Goal: Transaction & Acquisition: Purchase product/service

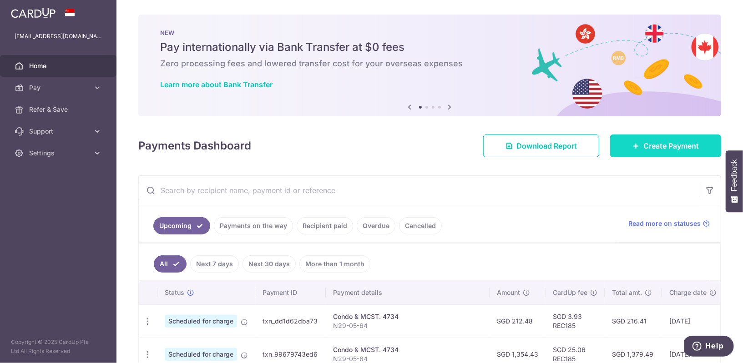
click at [657, 147] on span "Create Payment" at bounding box center [670, 146] width 55 height 11
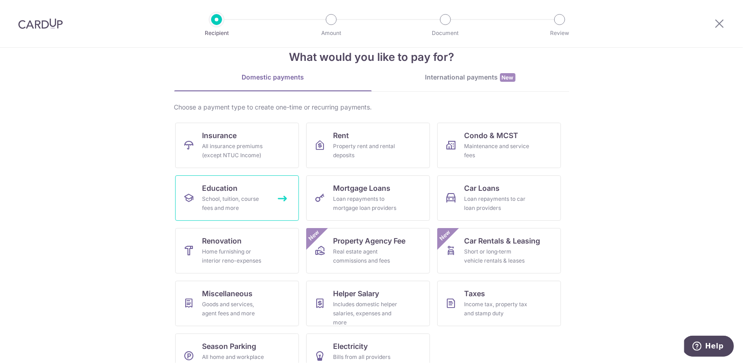
scroll to position [43, 0]
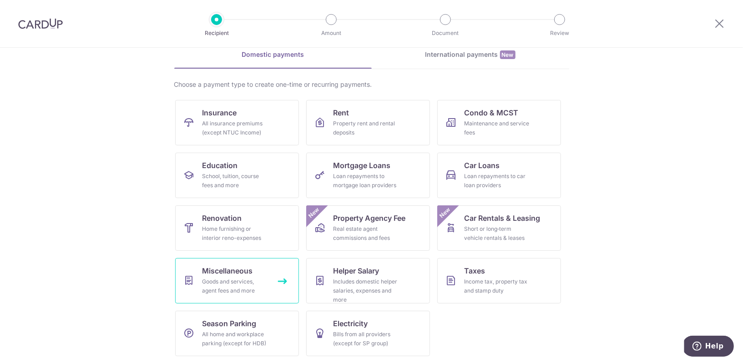
click at [260, 278] on div "Goods and services, agent fees and more" at bounding box center [234, 286] width 65 height 18
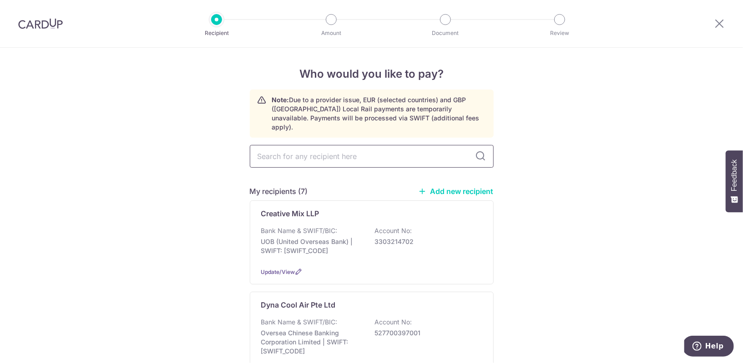
click at [339, 151] on input "text" at bounding box center [372, 156] width 244 height 23
click at [461, 187] on link "Add new recipient" at bounding box center [455, 191] width 75 height 9
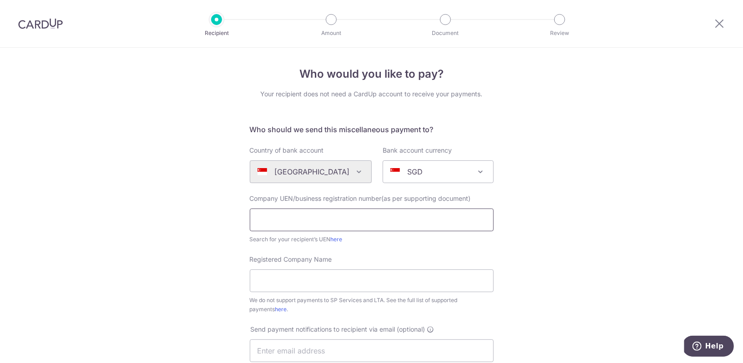
click at [344, 221] on input "text" at bounding box center [372, 220] width 244 height 23
paste input "53343779B"
type input "53343779B"
click at [307, 278] on input "Registered Company Name" at bounding box center [372, 281] width 244 height 23
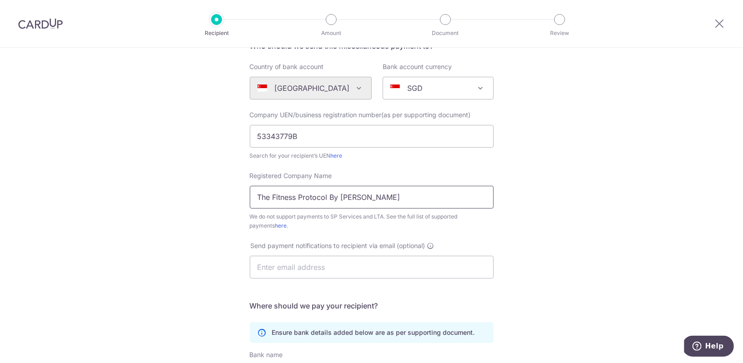
scroll to position [107, 0]
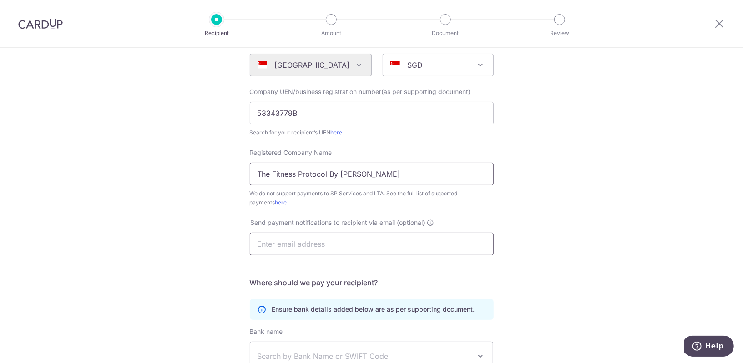
type input "The Fitness Protocol By David Devito"
click at [371, 244] on input "text" at bounding box center [372, 244] width 244 height 23
type input "[EMAIL_ADDRESS][DOMAIN_NAME]"
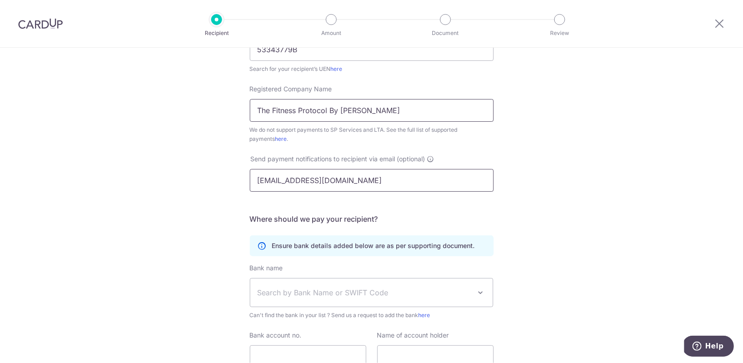
scroll to position [247, 0]
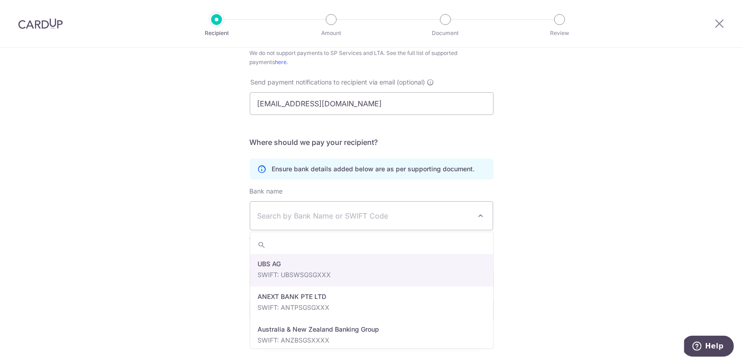
click at [350, 211] on span "Search by Bank Name or SWIFT Code" at bounding box center [364, 216] width 214 height 11
type input "db"
select select "6"
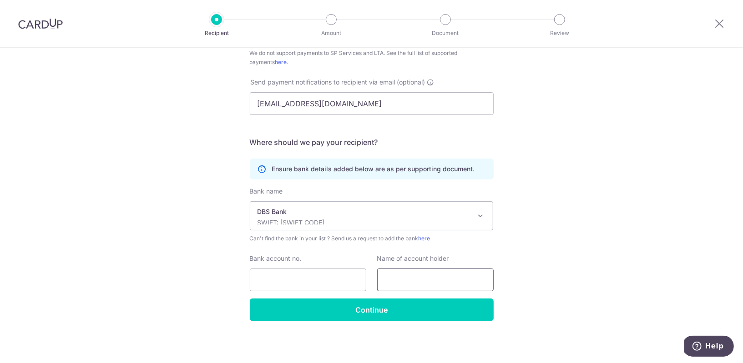
click at [425, 276] on input "text" at bounding box center [435, 280] width 116 height 23
type input "The Fitness Protocol"
click at [297, 276] on input "Bank account no." at bounding box center [308, 280] width 116 height 23
paste input "042-25492-4"
type input "042254924"
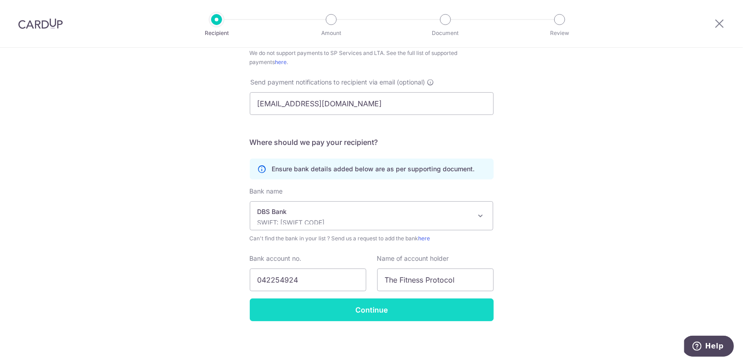
click at [393, 317] on input "Continue" at bounding box center [372, 310] width 244 height 23
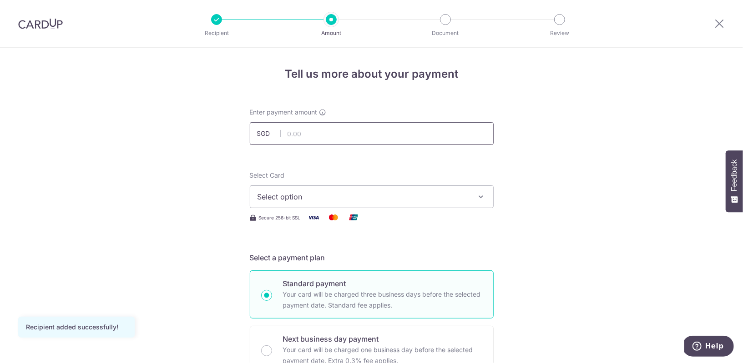
click at [343, 129] on input "text" at bounding box center [372, 133] width 244 height 23
type input "3,240.00"
click at [327, 205] on button "Select option" at bounding box center [372, 197] width 244 height 23
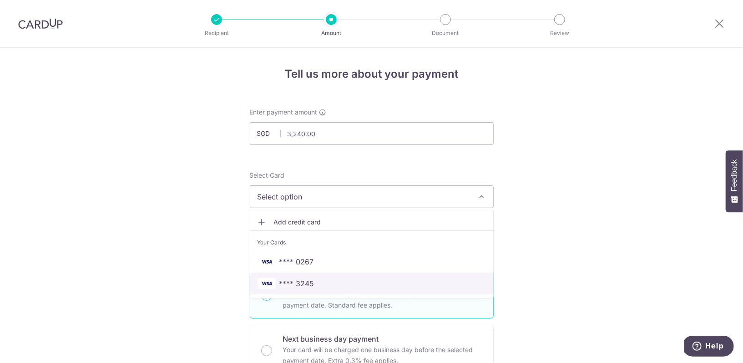
click at [309, 278] on span "**** 3245" at bounding box center [296, 283] width 35 height 11
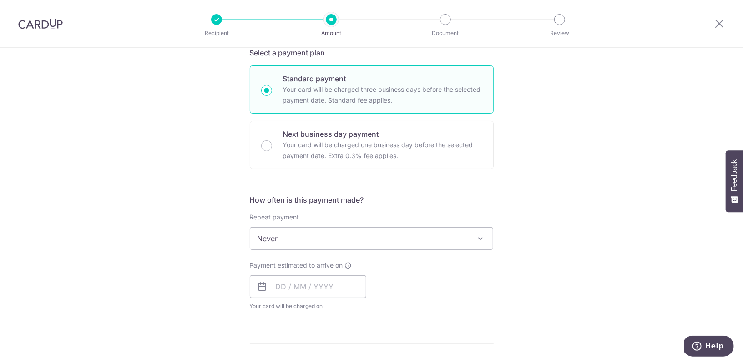
scroll to position [208, 0]
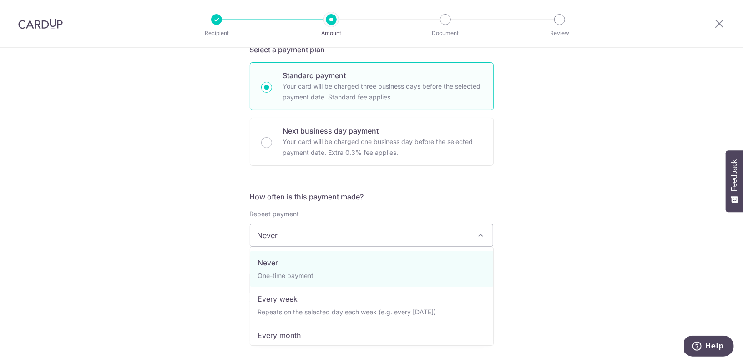
click at [320, 241] on span "Never" at bounding box center [371, 236] width 243 height 22
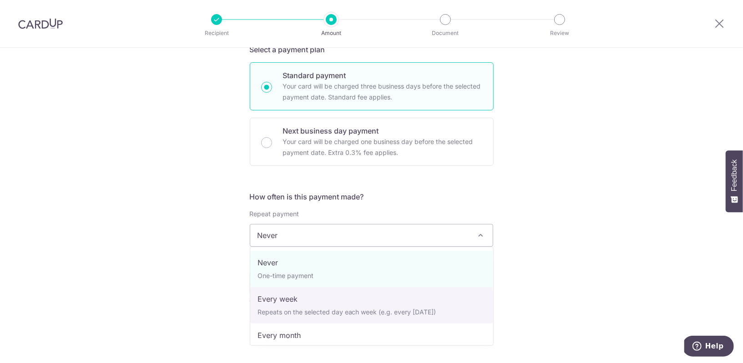
select select "2"
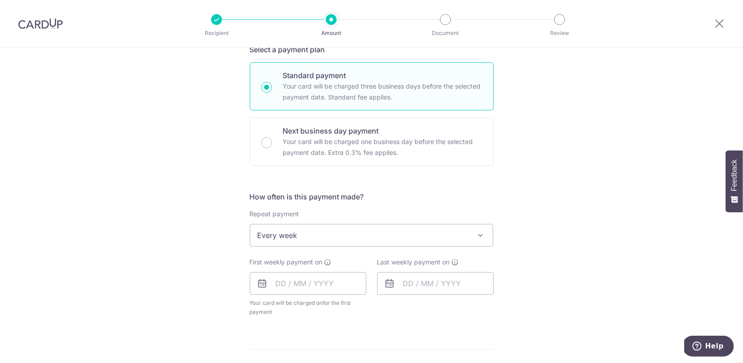
scroll to position [234, 0]
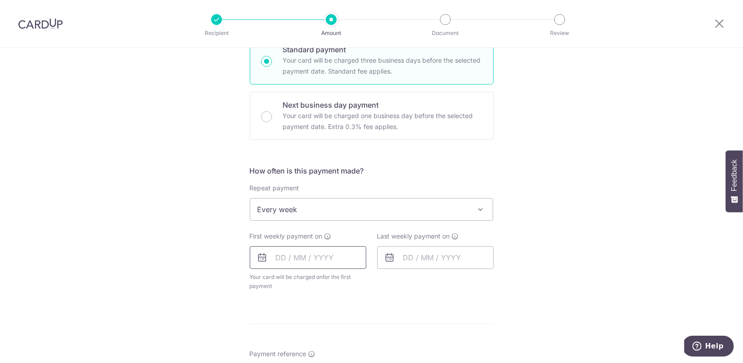
click at [317, 255] on input "text" at bounding box center [308, 258] width 116 height 23
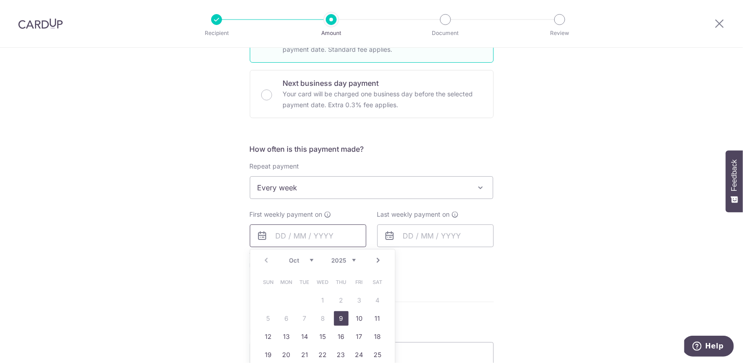
scroll to position [269, 0]
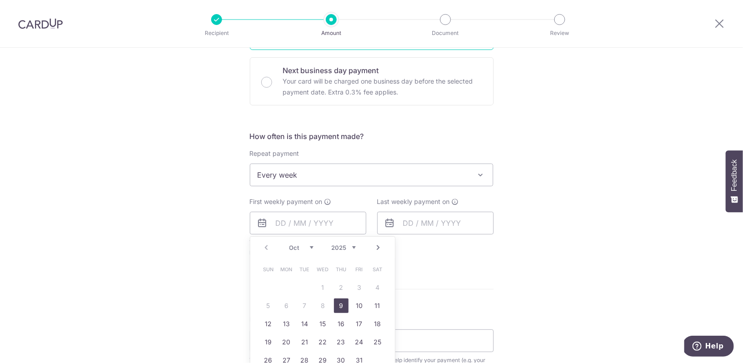
click at [343, 300] on link "9" at bounding box center [341, 306] width 15 height 15
type input "09/10/2025"
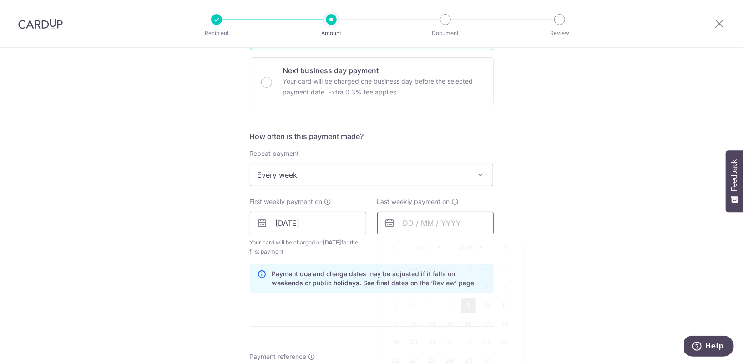
click at [412, 224] on input "text" at bounding box center [435, 223] width 116 height 23
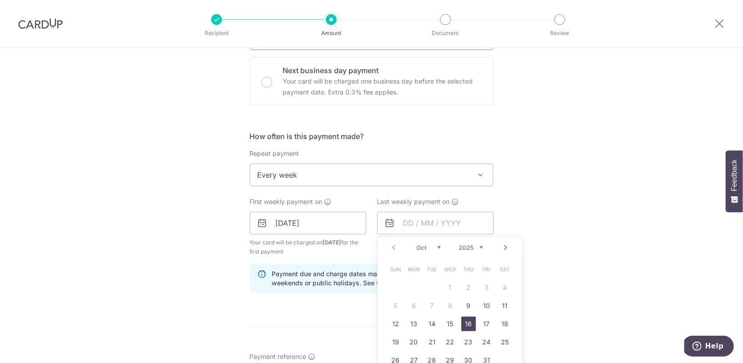
click at [471, 322] on link "16" at bounding box center [468, 324] width 15 height 15
type input "[DATE]"
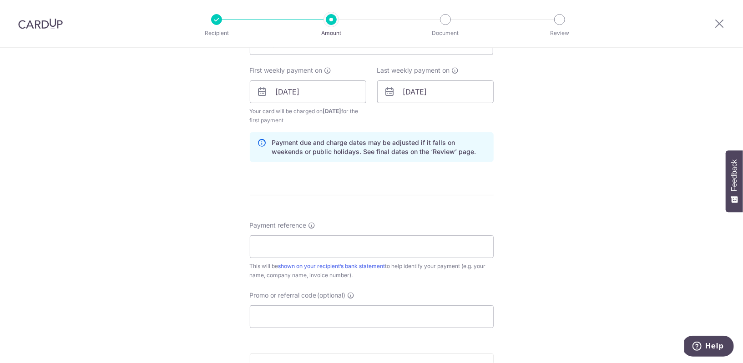
scroll to position [443, 0]
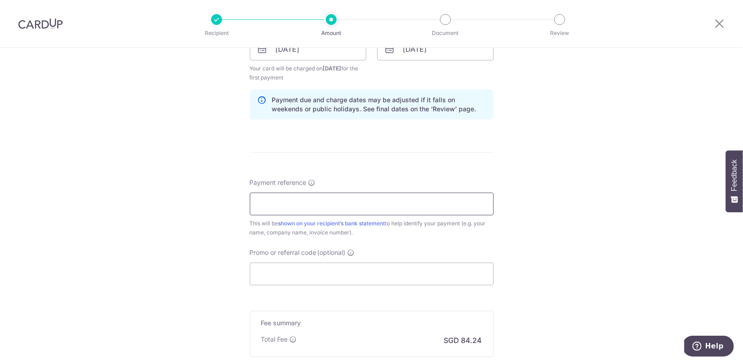
click at [317, 199] on input "Payment reference" at bounding box center [372, 204] width 244 height 23
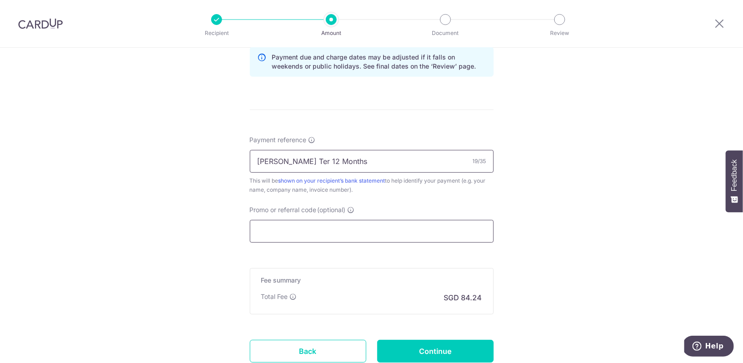
scroll to position [505, 0]
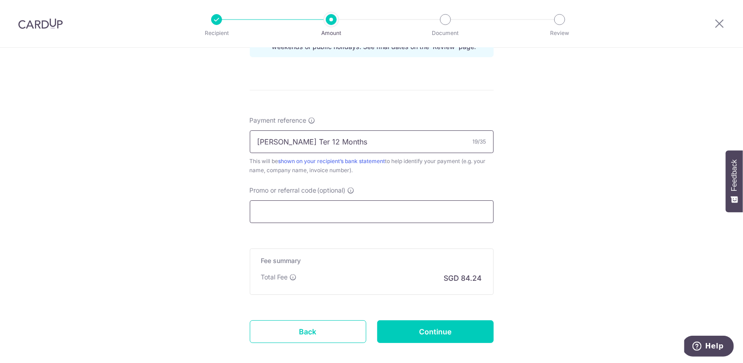
type input "Kenny Ter 12 Months"
click at [308, 210] on input "Promo or referral code (optional)" at bounding box center [372, 212] width 244 height 23
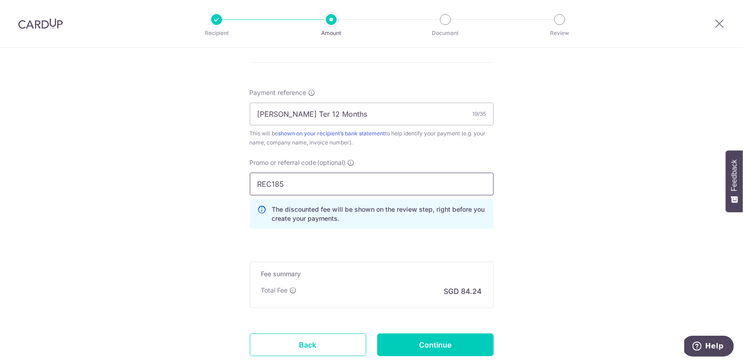
scroll to position [579, 0]
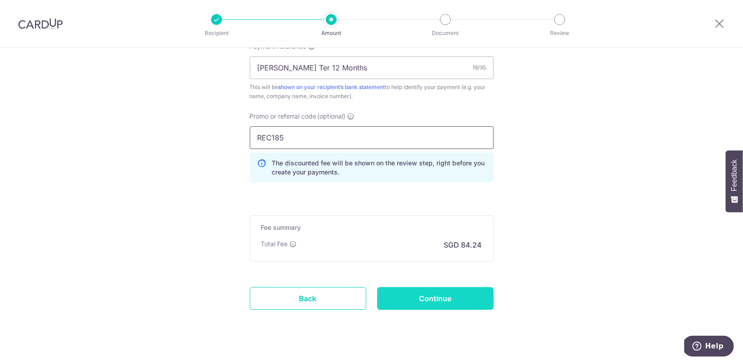
type input "REC185"
click at [435, 297] on input "Continue" at bounding box center [435, 298] width 116 height 23
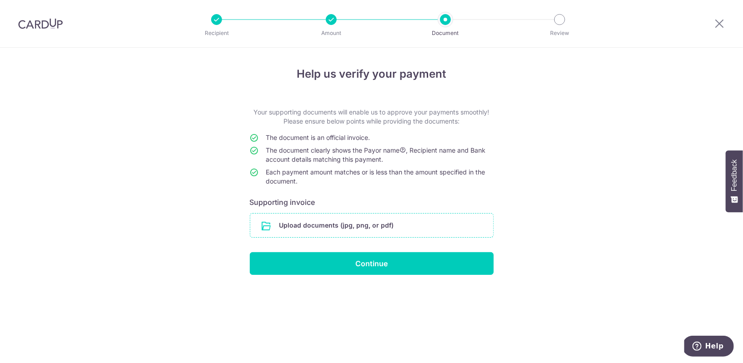
click at [339, 225] on input "file" at bounding box center [371, 226] width 243 height 24
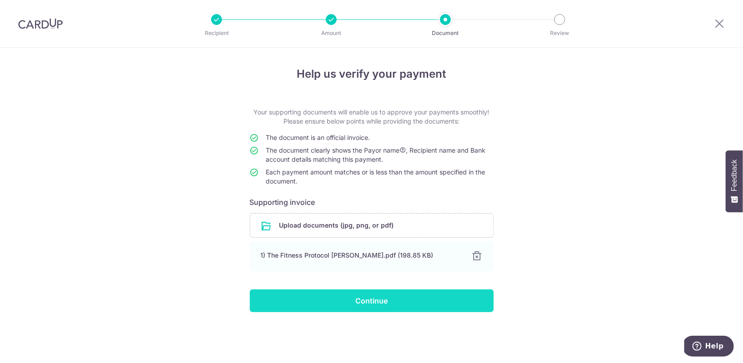
click at [352, 303] on input "Continue" at bounding box center [372, 301] width 244 height 23
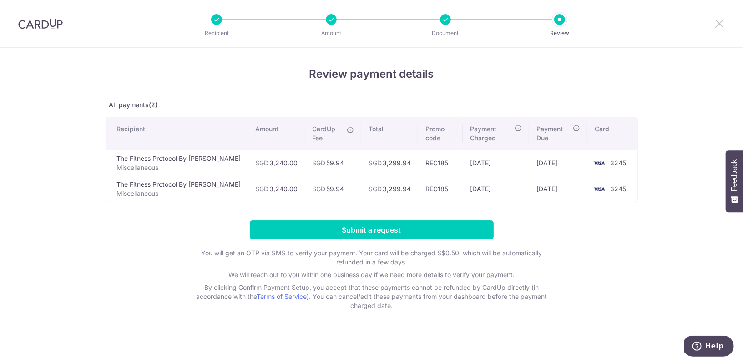
click at [720, 28] on icon at bounding box center [719, 23] width 11 height 11
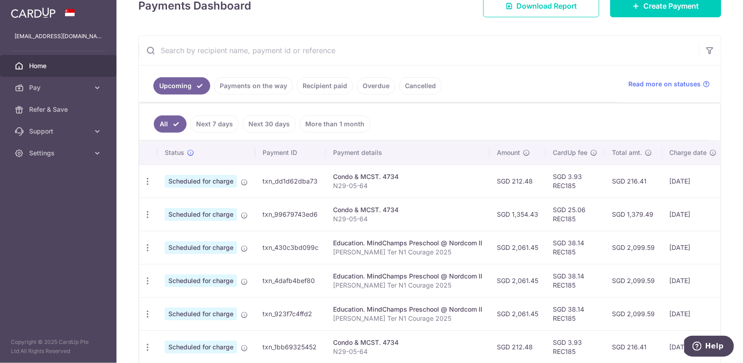
scroll to position [32, 0]
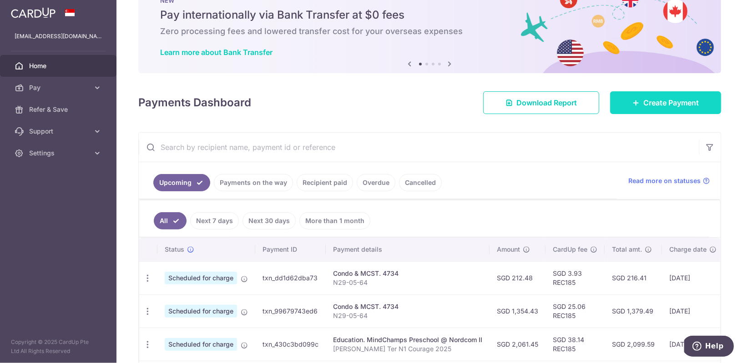
click at [648, 110] on link "Create Payment" at bounding box center [665, 102] width 111 height 23
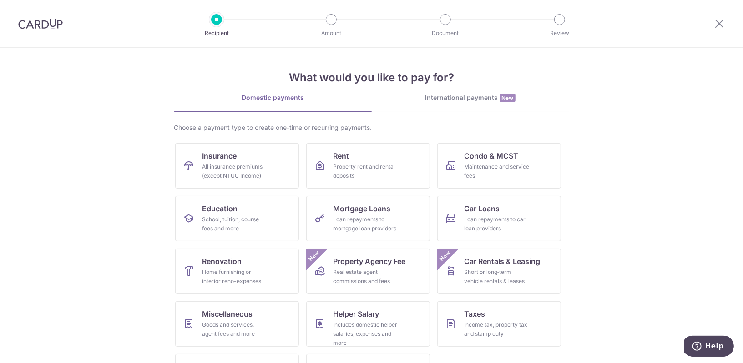
scroll to position [43, 0]
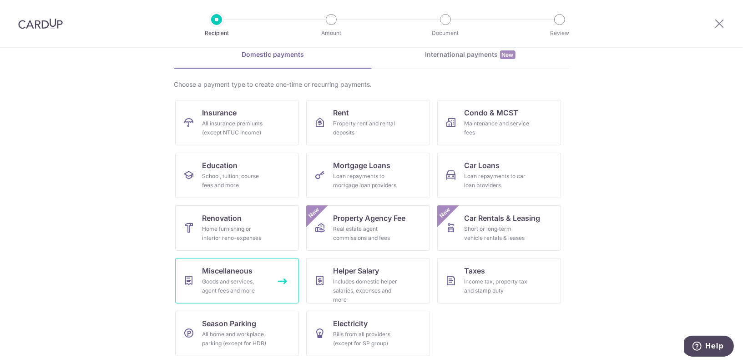
click at [236, 269] on span "Miscellaneous" at bounding box center [227, 271] width 50 height 11
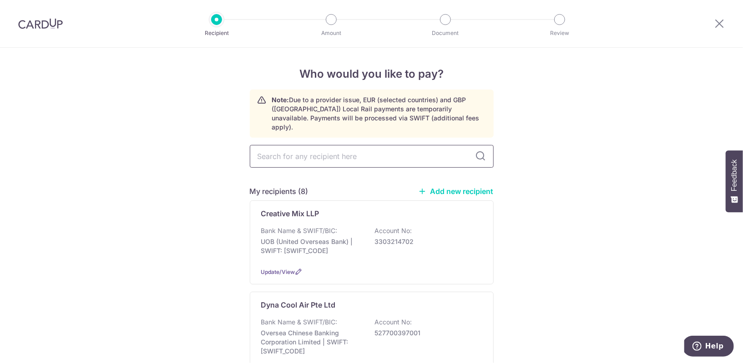
click at [376, 145] on input "text" at bounding box center [372, 156] width 244 height 23
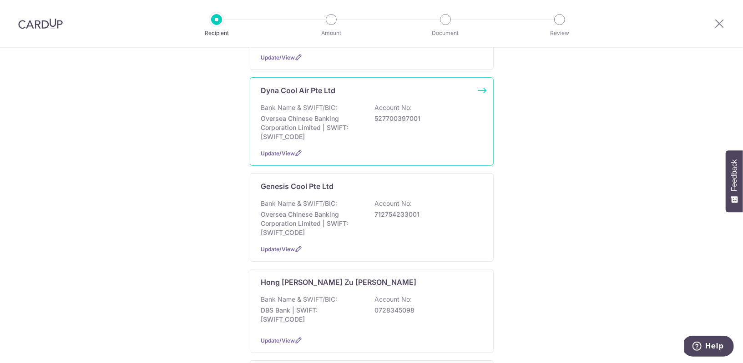
scroll to position [2, 0]
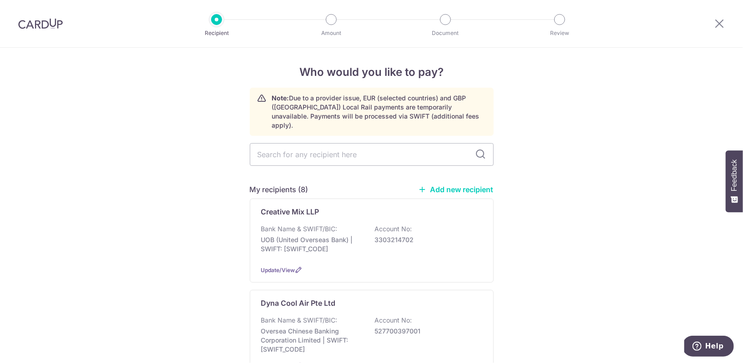
click at [468, 185] on link "Add new recipient" at bounding box center [455, 189] width 75 height 9
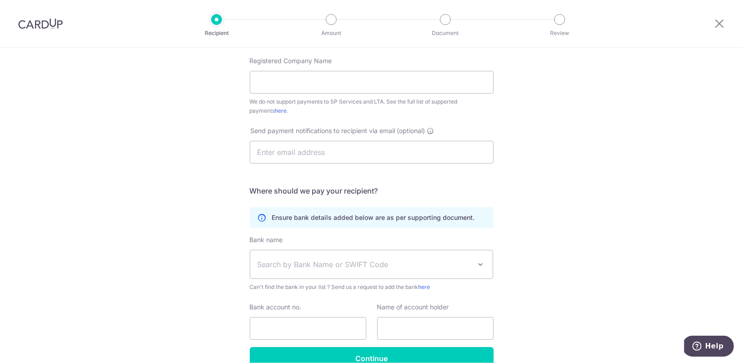
scroll to position [243, 0]
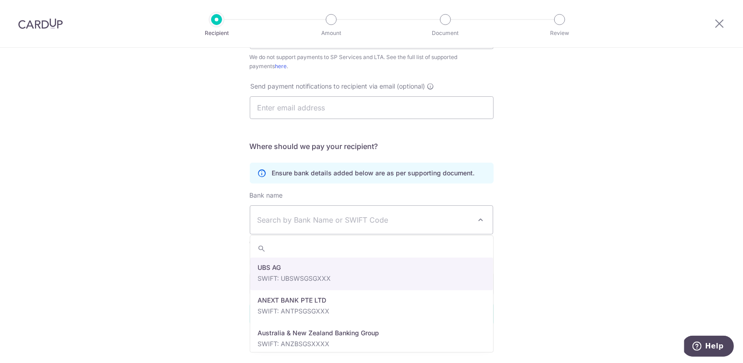
click at [308, 220] on span "Search by Bank Name or SWIFT Code" at bounding box center [364, 220] width 214 height 11
type input "db"
select select "6"
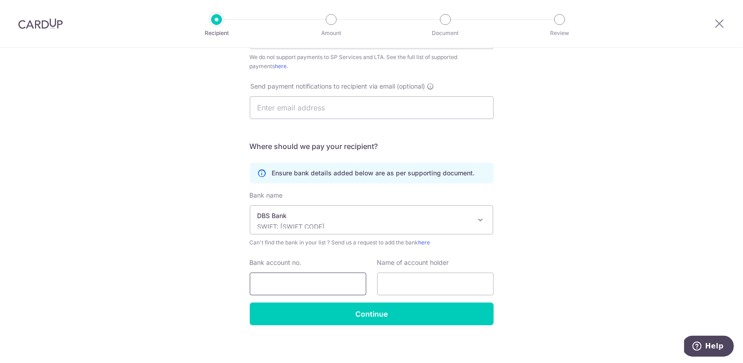
click at [307, 283] on input "Bank account no." at bounding box center [308, 284] width 116 height 23
paste input "042-25492-4"
type input "042254924"
click at [390, 282] on input "text" at bounding box center [435, 284] width 116 height 23
type input "The Fitness Protocol"
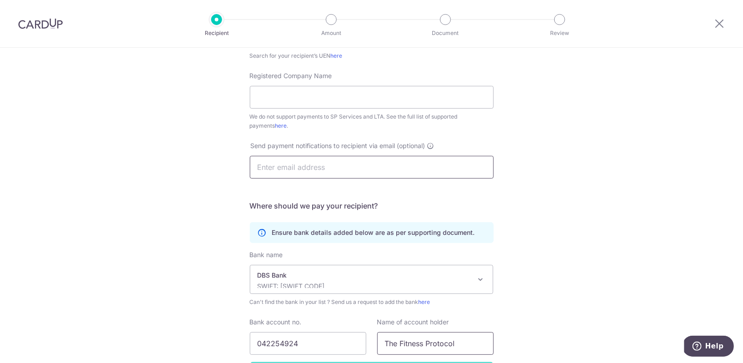
scroll to position [176, 0]
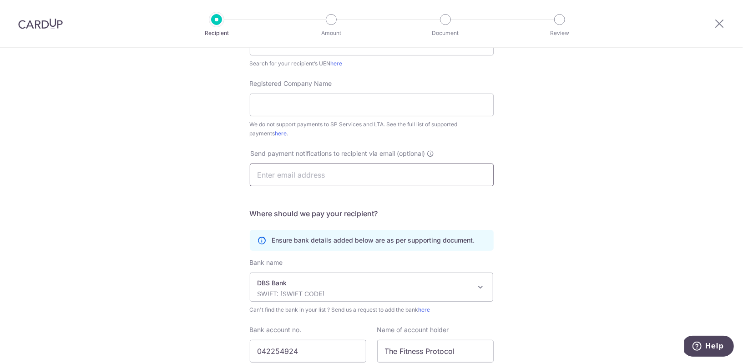
click at [351, 176] on input "text" at bounding box center [372, 175] width 244 height 23
type input "[EMAIL_ADDRESS][DOMAIN_NAME]"
type input "0"
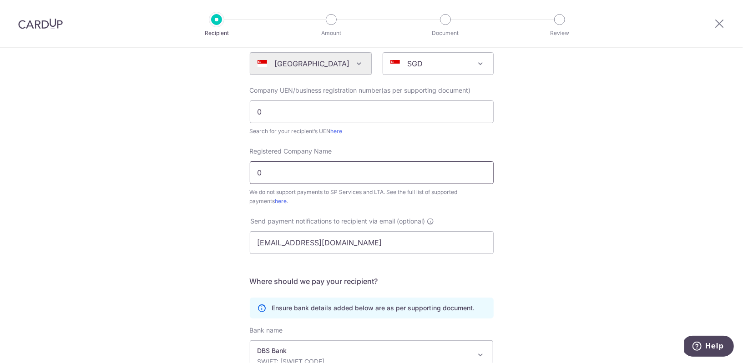
click at [293, 173] on input "0" at bounding box center [372, 172] width 244 height 23
type input "The Fitness Protocol By David Devito"
click at [292, 109] on input "0" at bounding box center [372, 112] width 244 height 23
type input "53343779B"
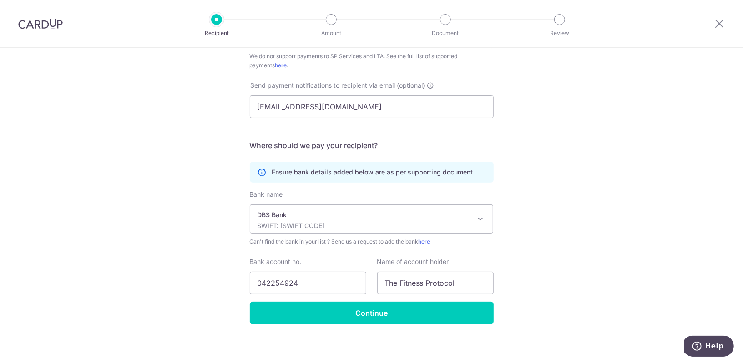
scroll to position [247, 0]
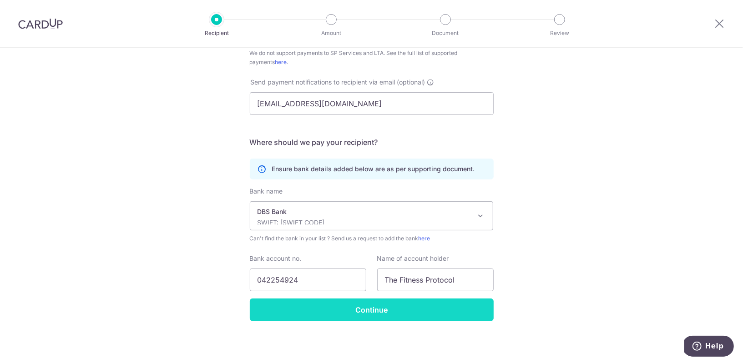
click at [349, 302] on input "Continue" at bounding box center [372, 310] width 244 height 23
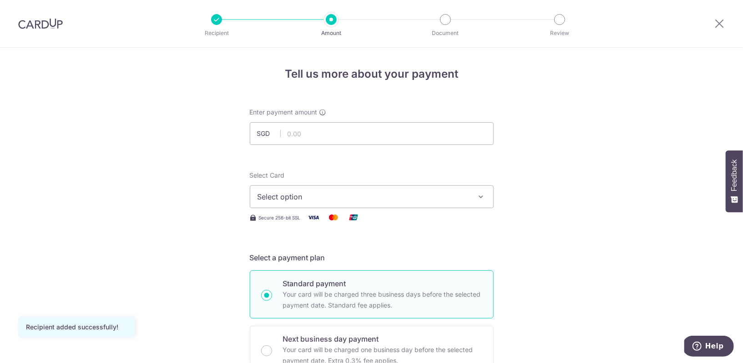
click at [298, 145] on div at bounding box center [276, 145] width 63 height 0
click at [303, 139] on input "text" at bounding box center [372, 133] width 244 height 23
type input "1,620.00"
click at [279, 196] on span "Select option" at bounding box center [363, 196] width 212 height 11
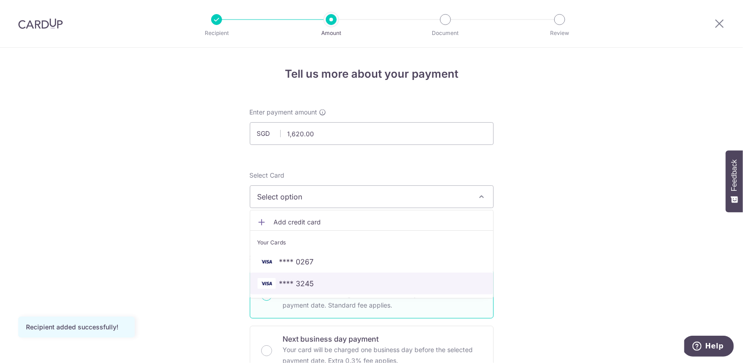
click at [300, 281] on span "**** 3245" at bounding box center [296, 283] width 35 height 11
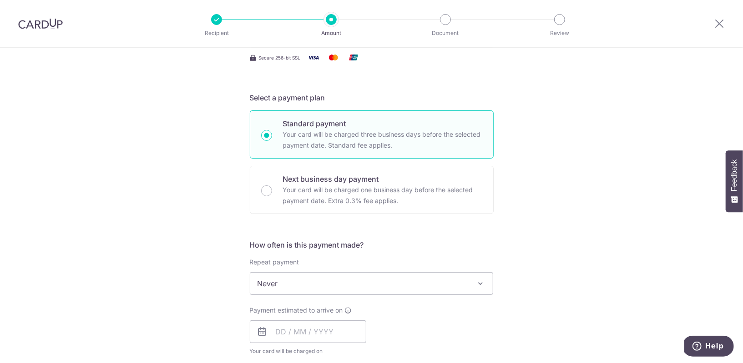
scroll to position [182, 0]
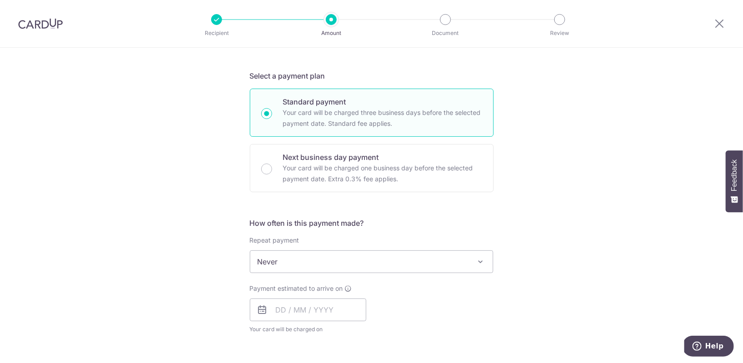
click at [323, 257] on span "Never" at bounding box center [371, 262] width 243 height 22
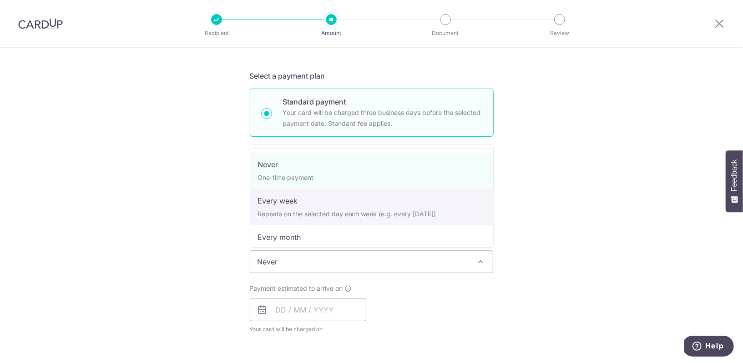
select select "2"
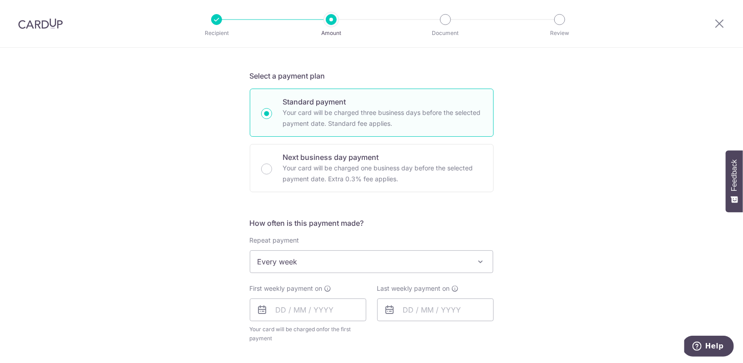
scroll to position [220, 0]
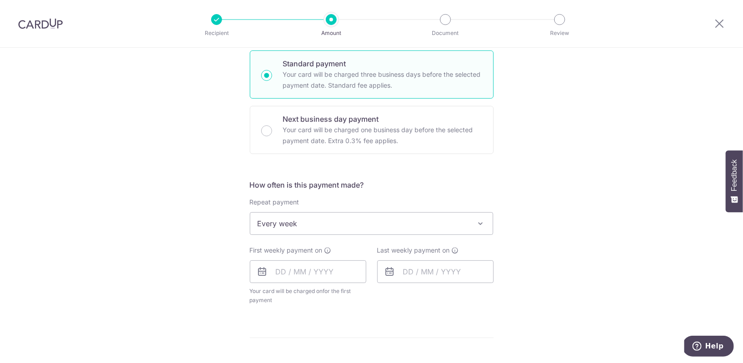
click at [309, 258] on div "First weekly payment on Your card will be charged on for the first payment * If…" at bounding box center [308, 275] width 116 height 59
click at [308, 264] on input "text" at bounding box center [308, 272] width 116 height 23
click at [341, 348] on link "9" at bounding box center [341, 354] width 15 height 15
type input "09/10/2025"
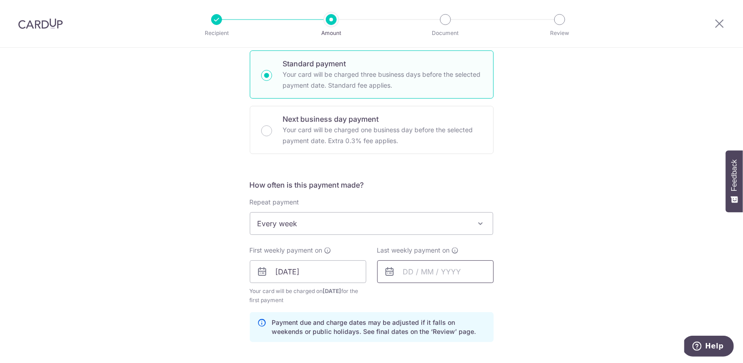
click at [421, 262] on input "text" at bounding box center [435, 272] width 116 height 23
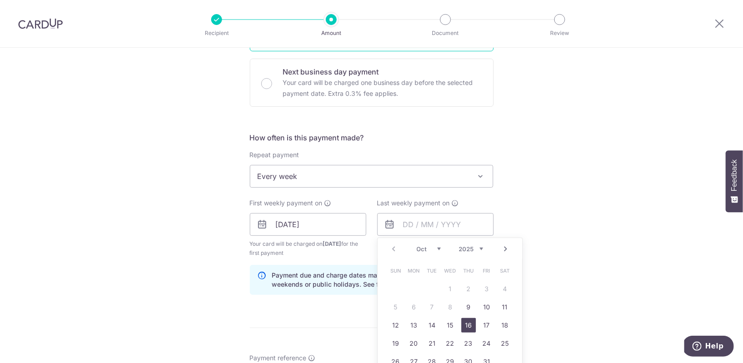
click at [467, 321] on link "16" at bounding box center [468, 325] width 15 height 15
type input "[DATE]"
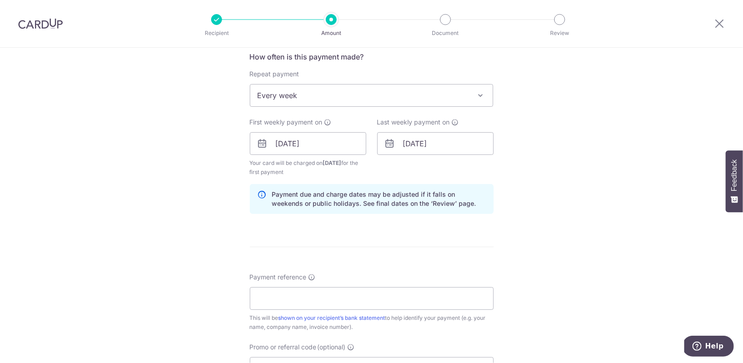
scroll to position [374, 0]
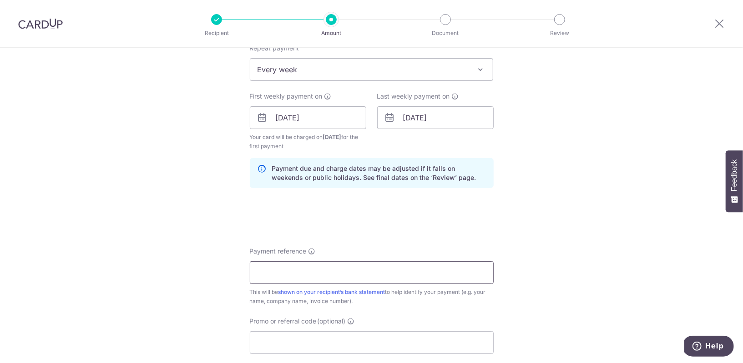
click at [315, 266] on input "Payment reference" at bounding box center [372, 273] width 244 height 23
type input "Kenny Ter 12 Months"
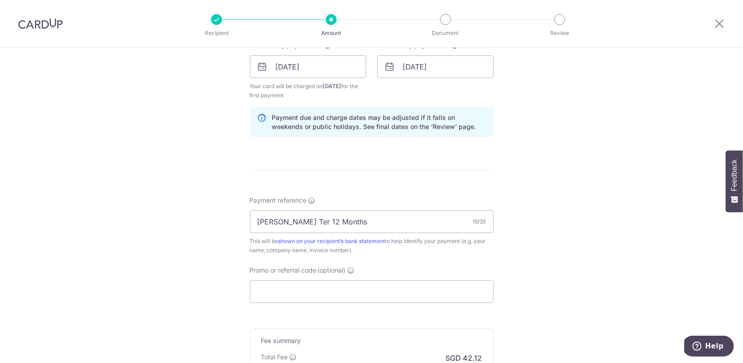
click at [302, 307] on form "Enter payment amount SGD 1,620.00 1620.00 Recipient added successfully! Select …" at bounding box center [372, 66] width 244 height 766
click at [307, 291] on input "Promo or referral code (optional)" at bounding box center [372, 292] width 244 height 23
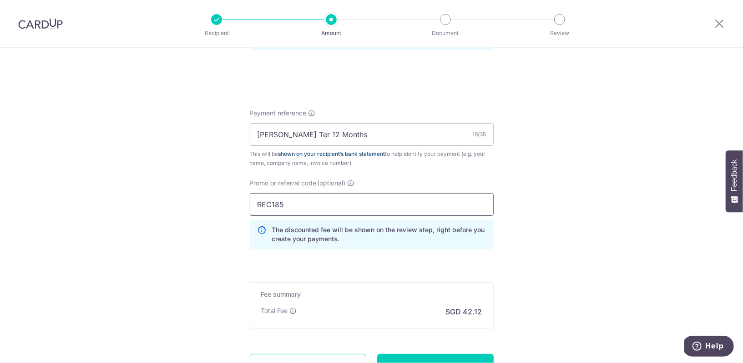
scroll to position [548, 0]
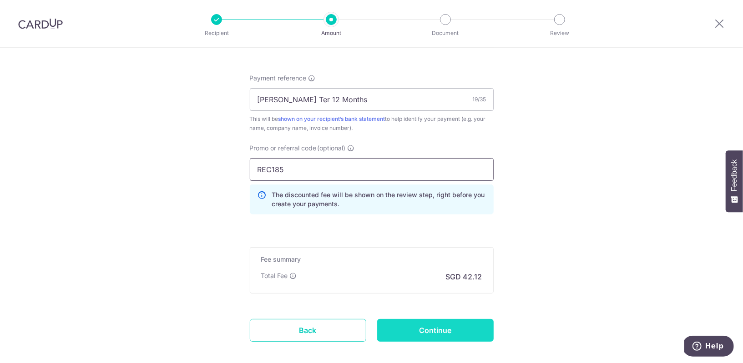
type input "REC185"
click at [431, 321] on input "Continue" at bounding box center [435, 330] width 116 height 23
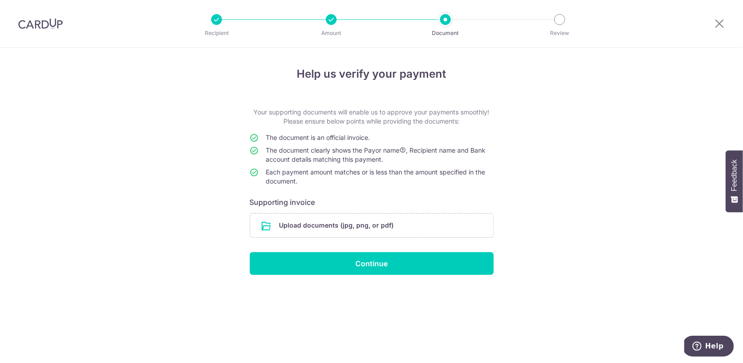
click at [345, 211] on form "Your supporting documents will enable us to approve your payments smoothly! Ple…" at bounding box center [372, 191] width 244 height 167
click at [336, 224] on input "file" at bounding box center [371, 226] width 243 height 24
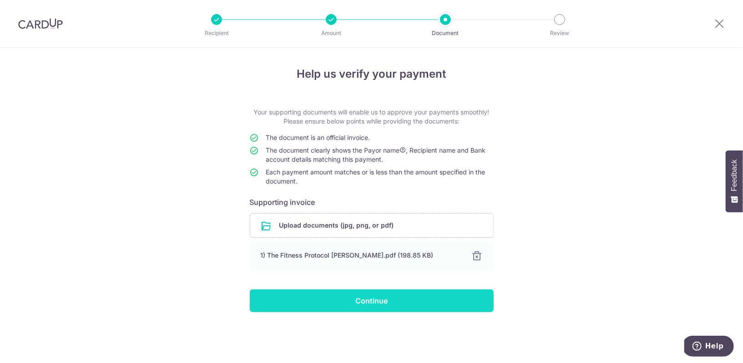
click at [412, 297] on input "Continue" at bounding box center [372, 301] width 244 height 23
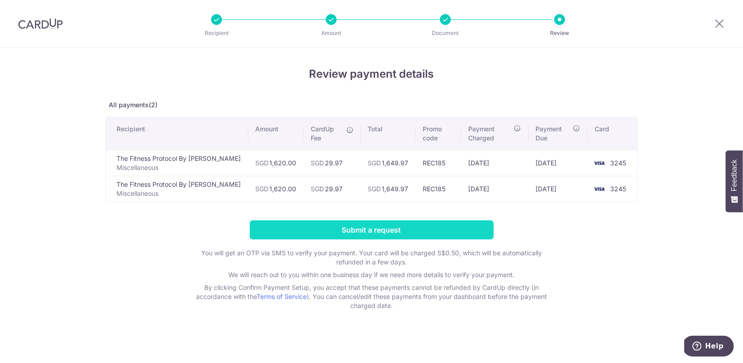
click at [350, 226] on input "Submit a request" at bounding box center [372, 230] width 244 height 19
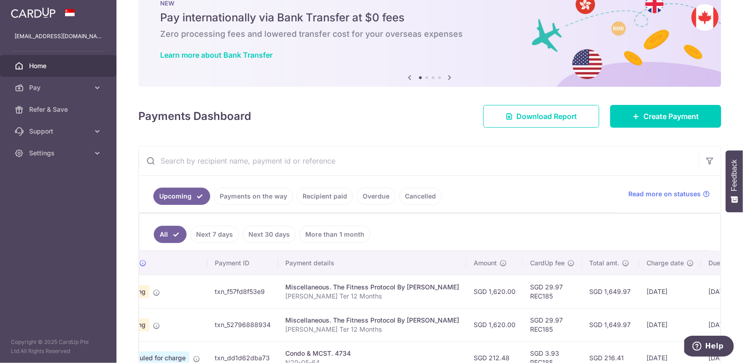
scroll to position [0, 129]
